Goal: Task Accomplishment & Management: Use online tool/utility

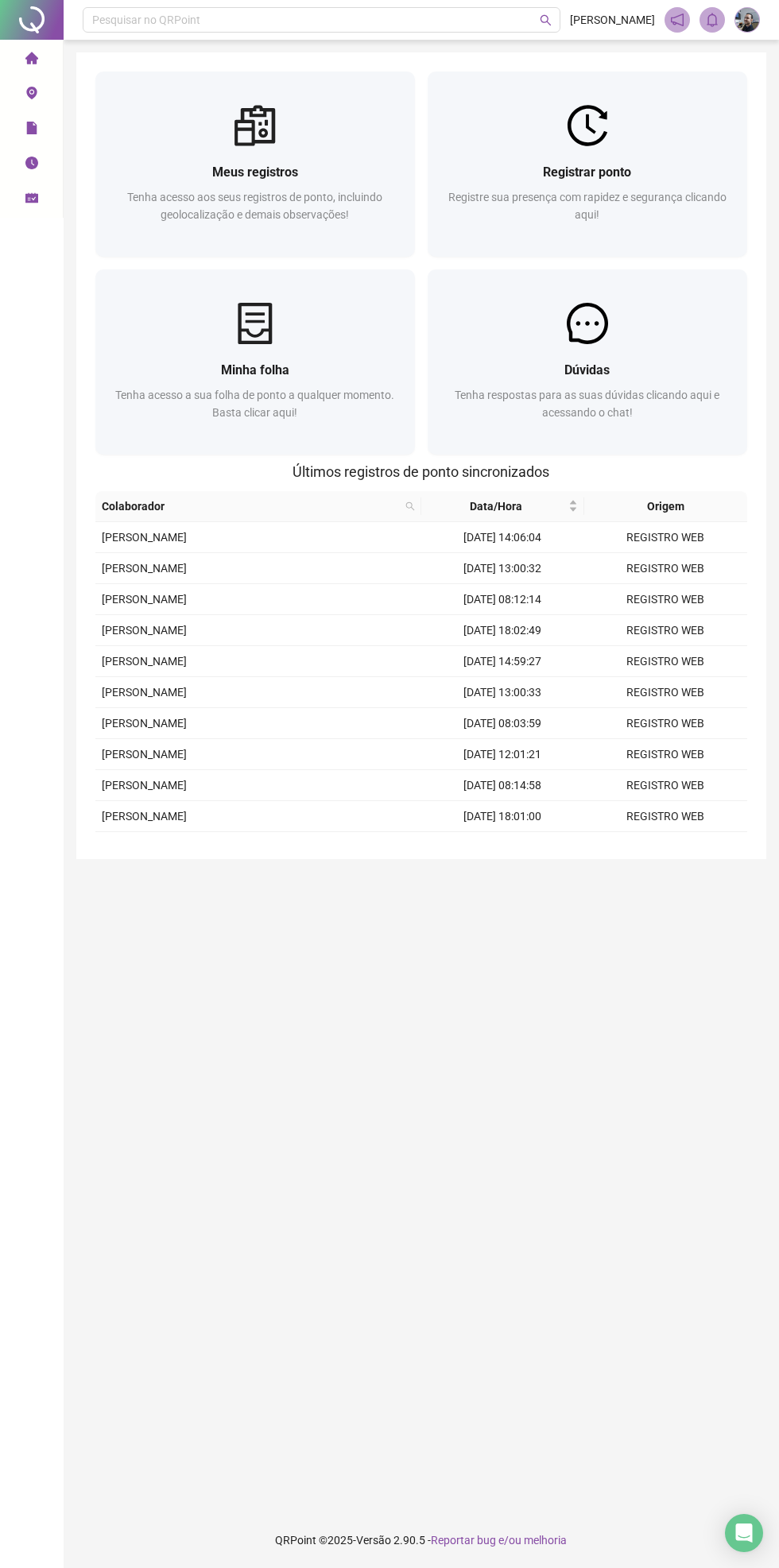
click at [540, 189] on div "Registre sua presença com rapidez e segurança clicando aqui!" at bounding box center [588, 214] width 282 height 52
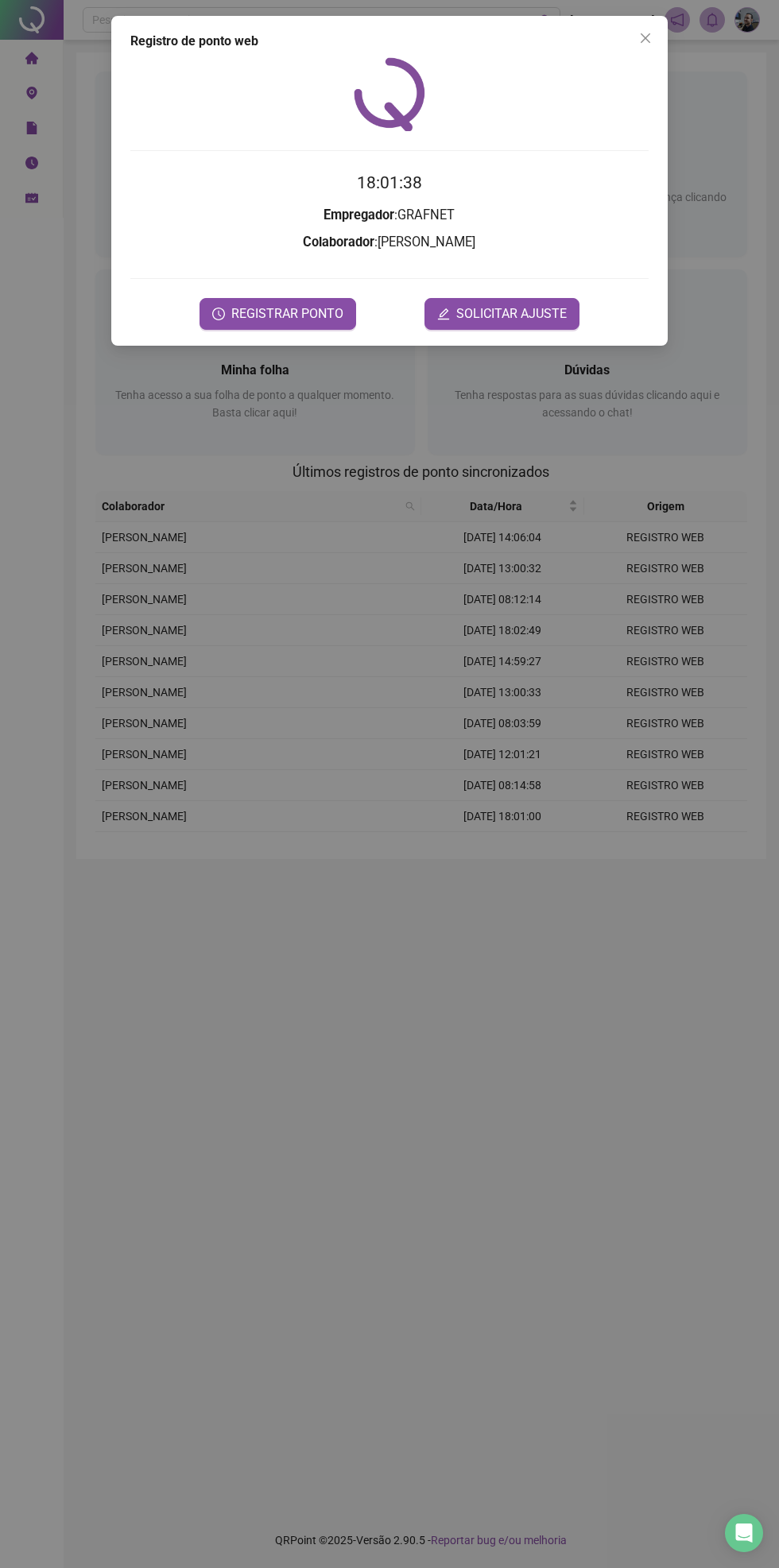
click at [257, 305] on span "REGISTRAR PONTO" at bounding box center [287, 313] width 112 height 19
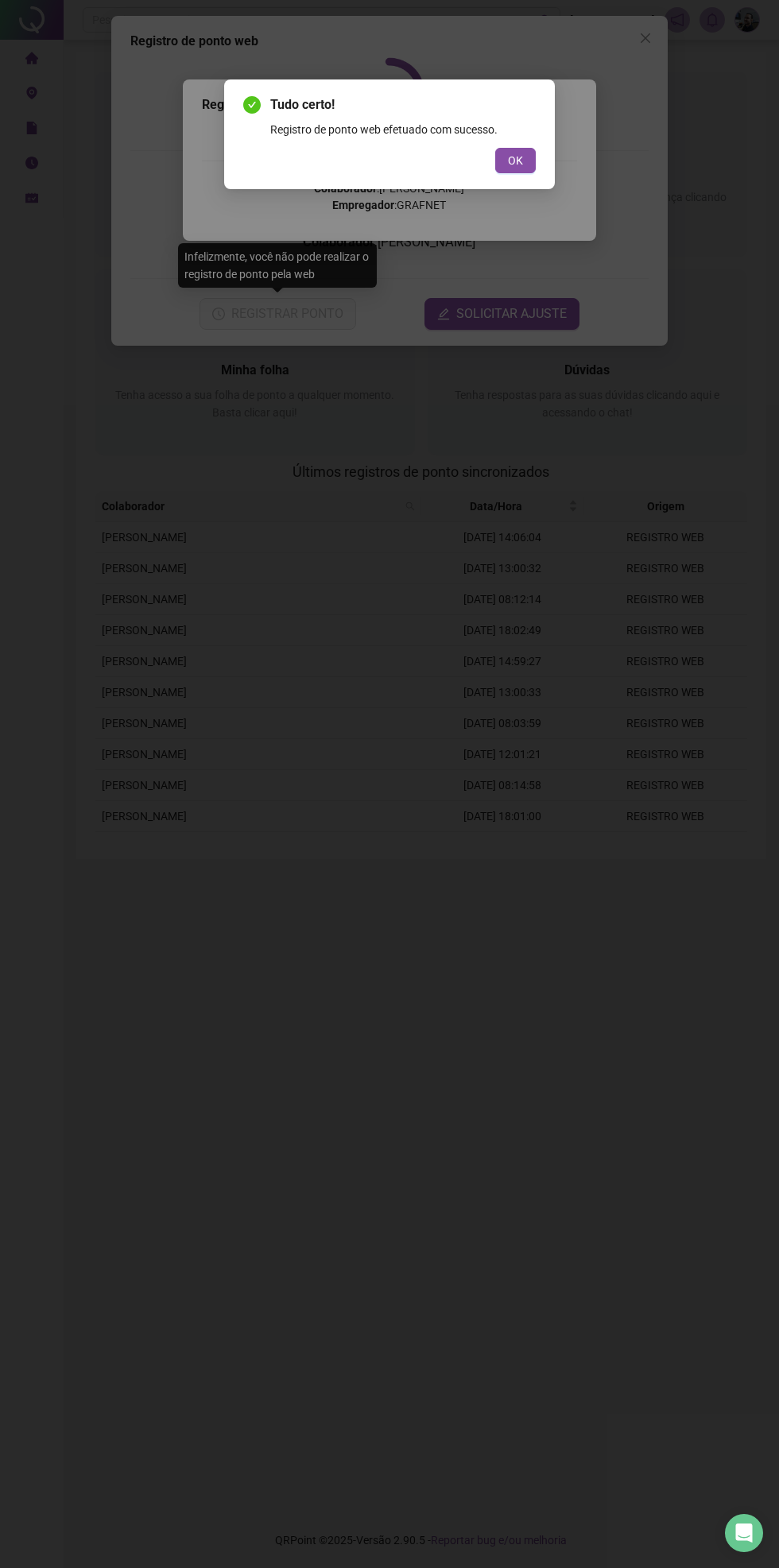
click at [500, 160] on button "OK" at bounding box center [515, 160] width 41 height 26
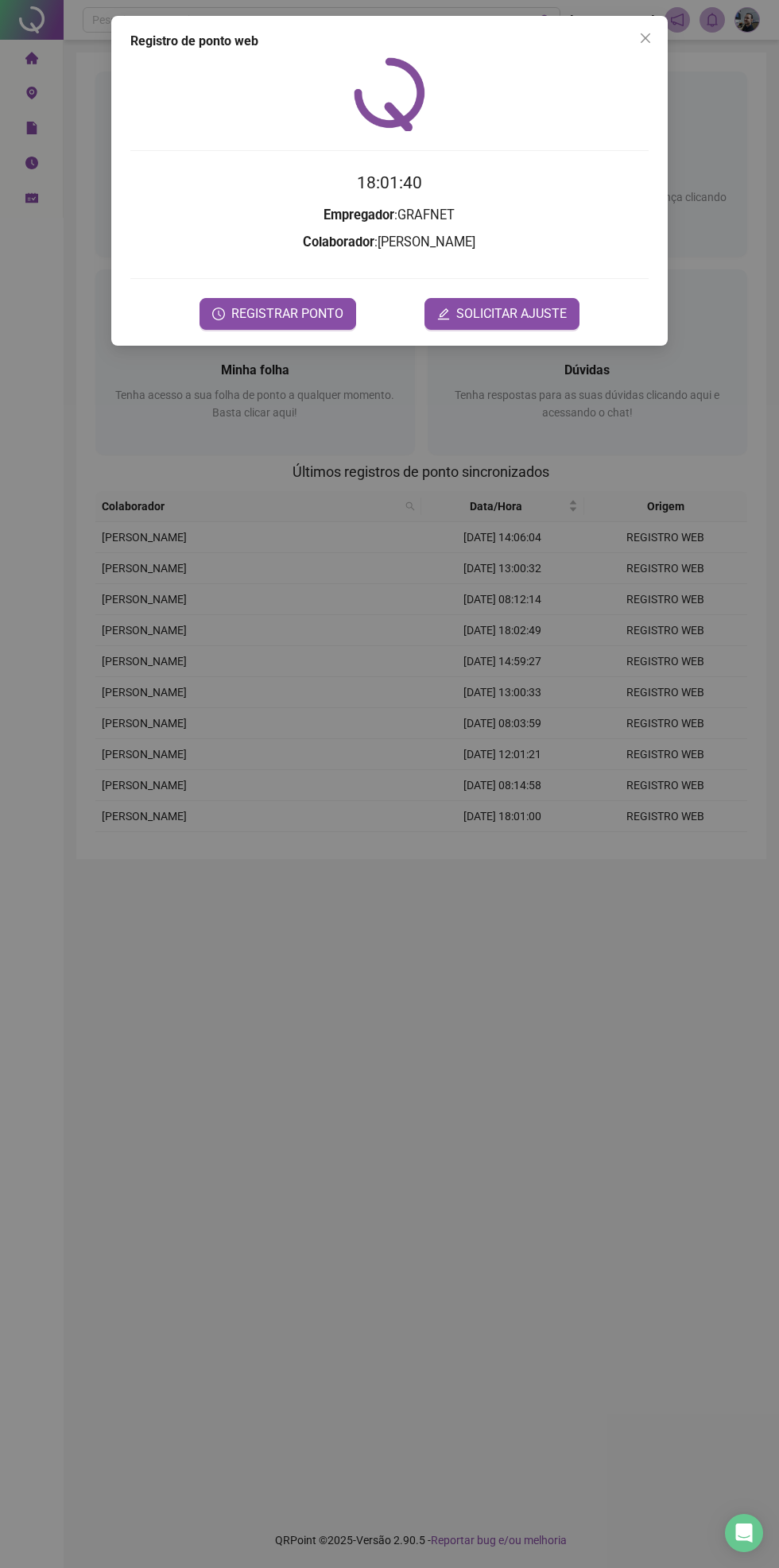
click at [646, 38] on icon "close" at bounding box center [645, 37] width 9 height 9
